Goal: Information Seeking & Learning: Learn about a topic

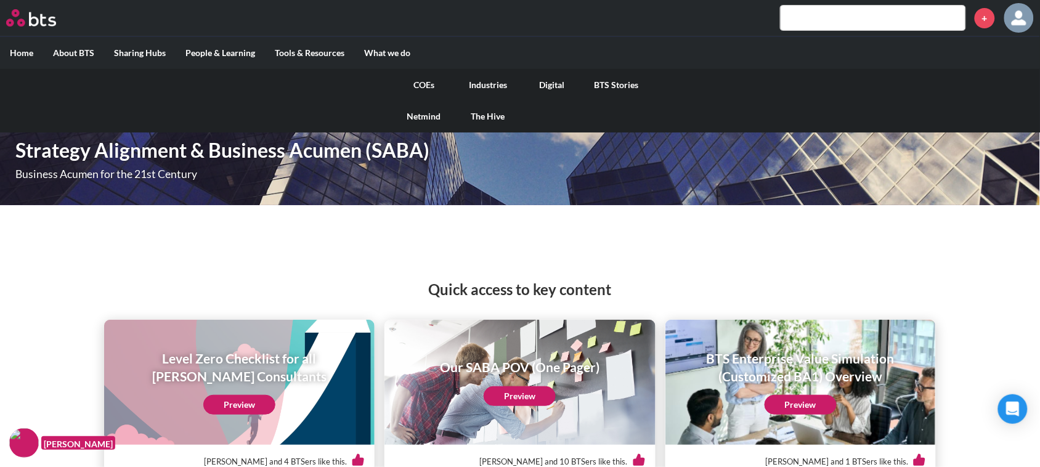
click at [405, 49] on label "What we do" at bounding box center [387, 53] width 66 height 32
click at [0, 0] on input "What we do" at bounding box center [0, 0] width 0 height 0
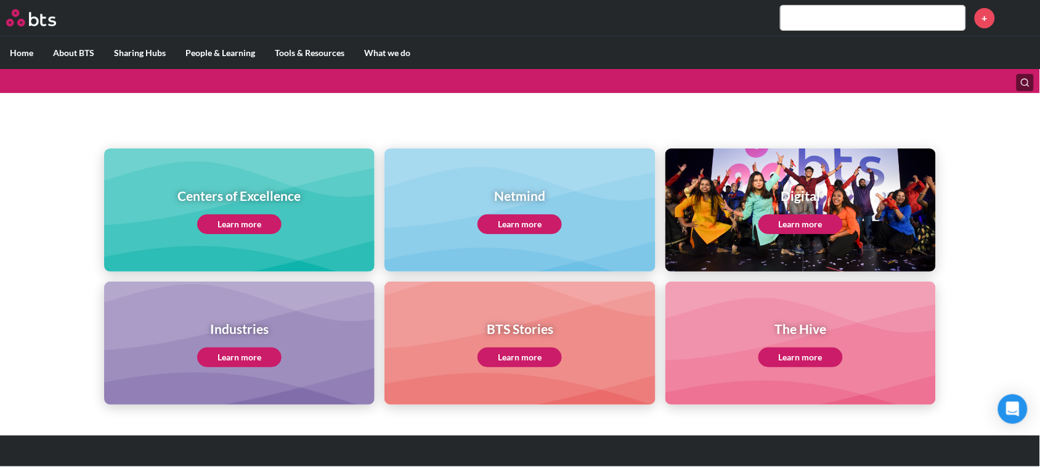
scroll to position [102, 0]
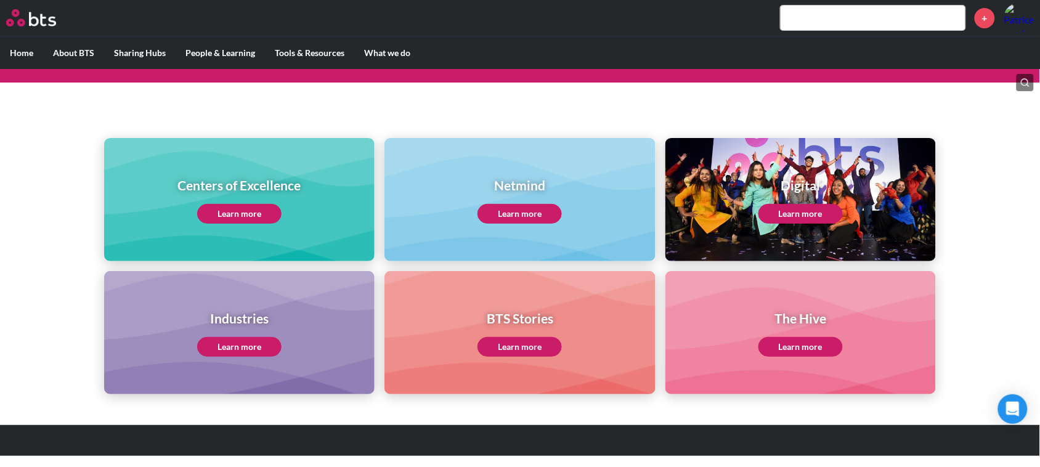
click at [241, 208] on link "Learn more" at bounding box center [239, 214] width 84 height 20
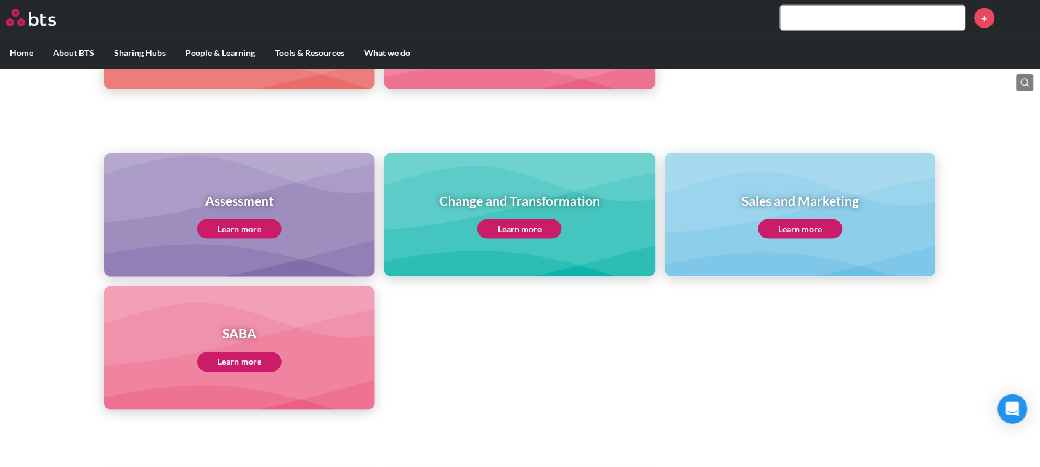
scroll to position [462, 0]
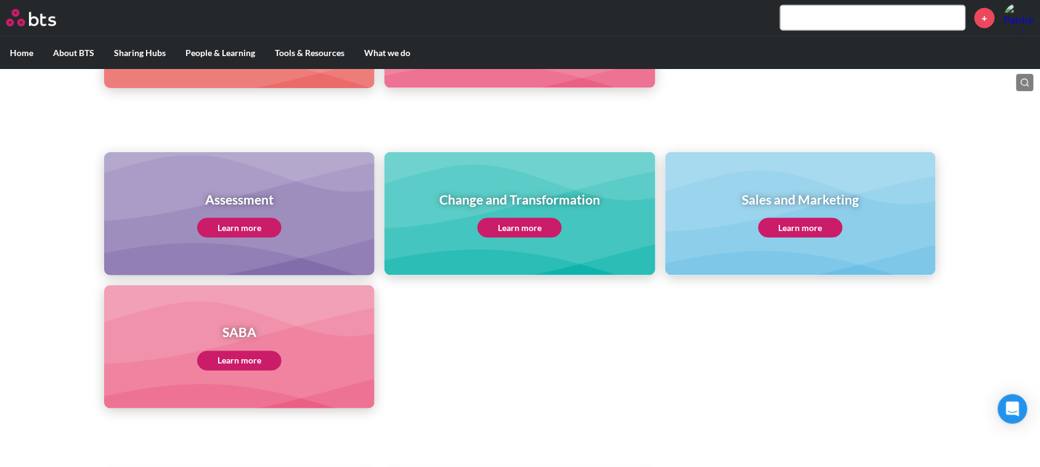
click at [788, 225] on link "Learn more" at bounding box center [800, 228] width 84 height 20
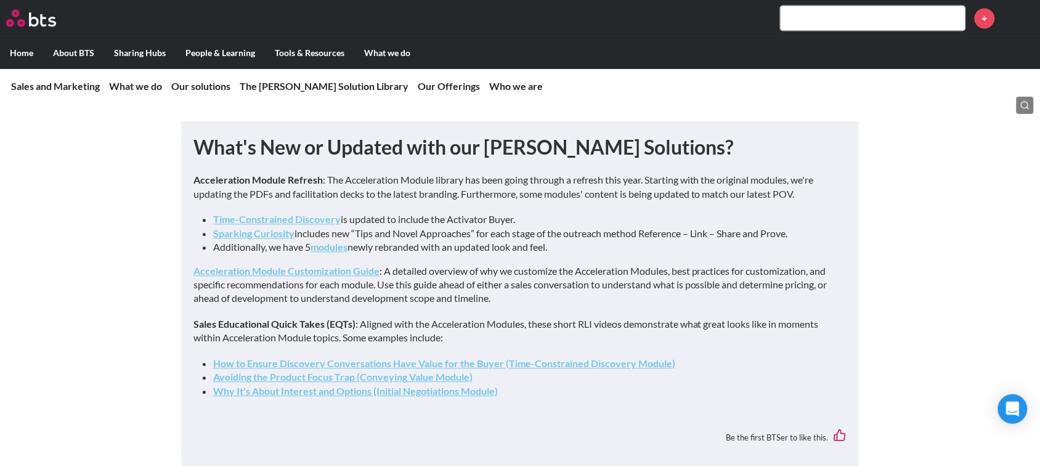
scroll to position [770, 0]
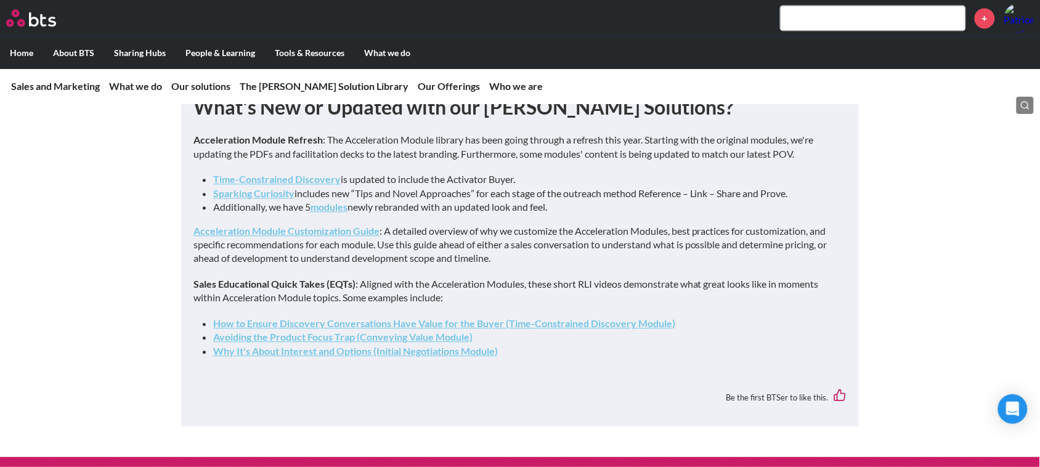
click at [333, 212] on link "modules" at bounding box center [328, 207] width 37 height 12
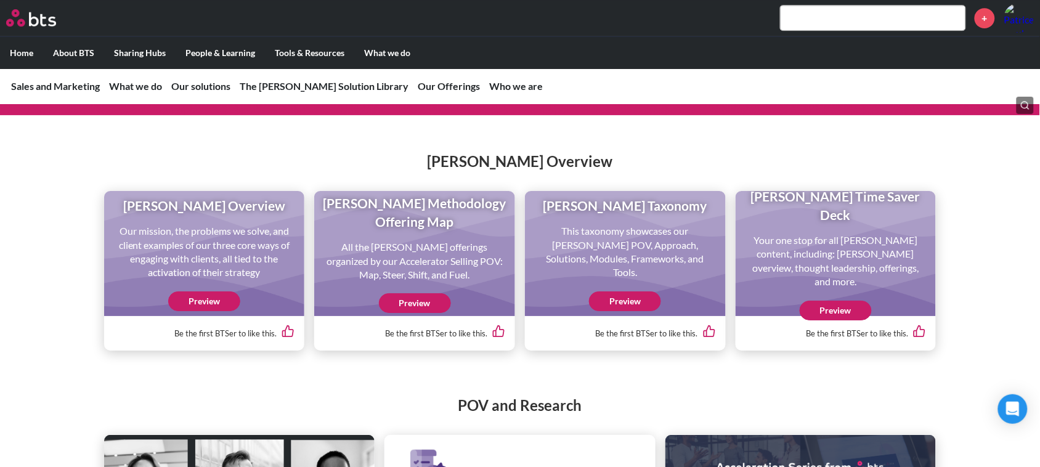
scroll to position [1232, 0]
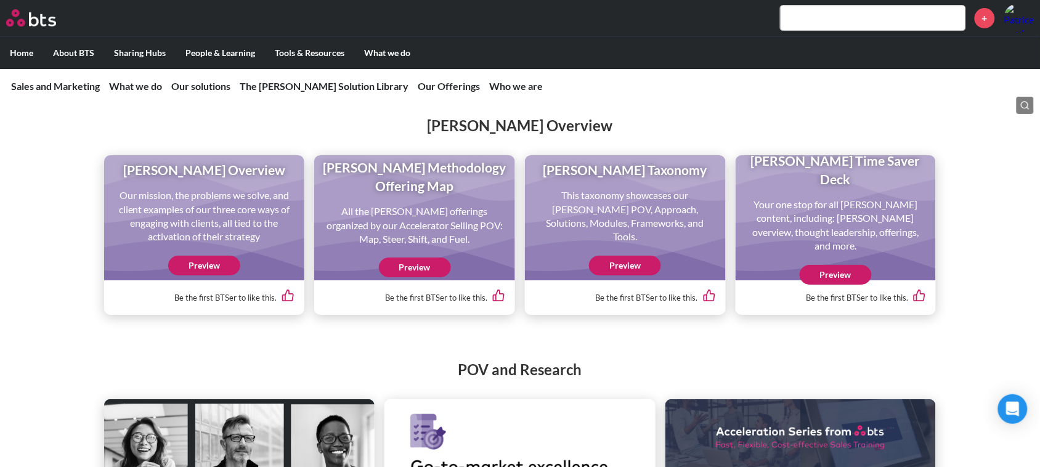
click at [836, 285] on link "Preview" at bounding box center [835, 275] width 72 height 20
